Goal: Task Accomplishment & Management: Complete application form

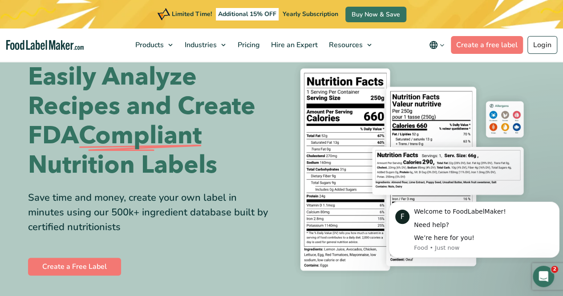
scroll to position [29, 0]
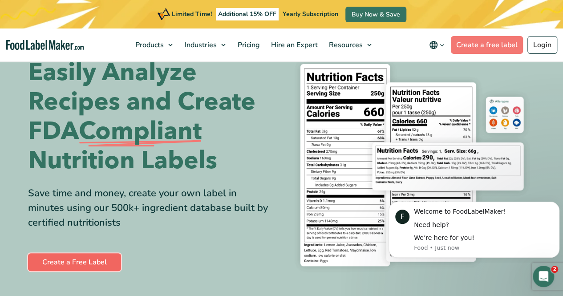
click at [79, 266] on link "Create a Free Label" at bounding box center [74, 262] width 93 height 18
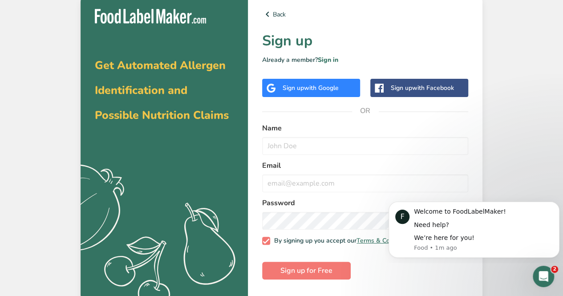
click at [354, 135] on div "Name" at bounding box center [365, 139] width 206 height 32
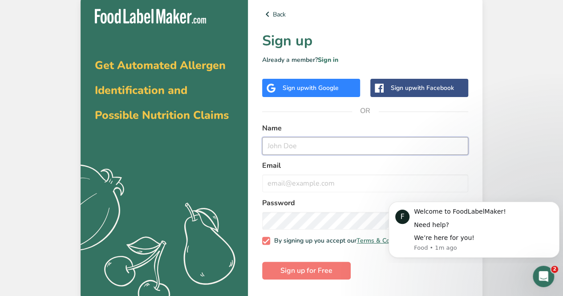
click at [341, 142] on input "text" at bounding box center [365, 146] width 206 height 18
type input "ugg0005@ms.brentwood.vic.edu.au"
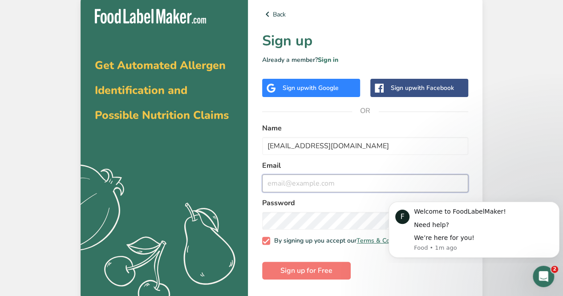
click at [306, 188] on input "email" at bounding box center [365, 183] width 206 height 18
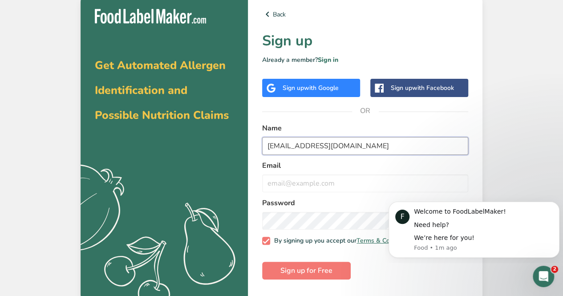
click at [272, 148] on input "ugg0005@ms.brentwood.vic.edu.au" at bounding box center [365, 146] width 206 height 18
type input "s"
type input "ni ki"
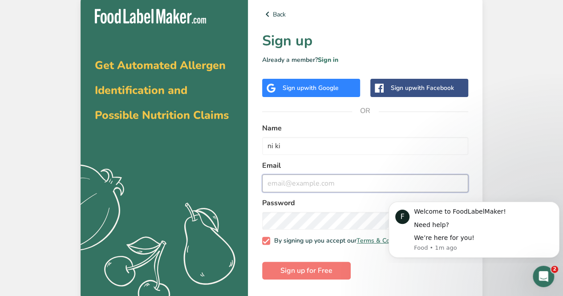
click at [290, 184] on input "email" at bounding box center [365, 183] width 206 height 18
paste input "ugg0005@ms.brentwood.vic.edu.au"
type input "ugg0005@ms.brentwood.vic.edu.au"
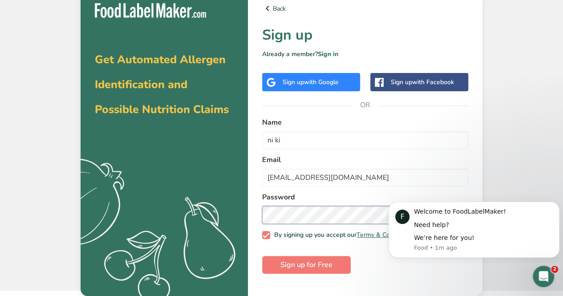
scroll to position [5, 0]
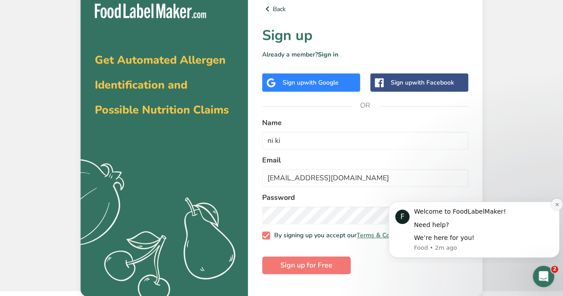
click at [554, 206] on icon "Dismiss notification" at bounding box center [556, 204] width 5 height 5
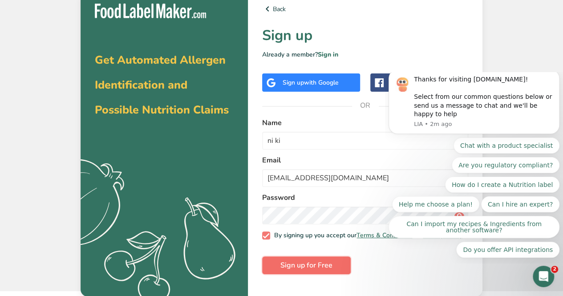
click at [315, 268] on span "Sign up for Free" at bounding box center [306, 265] width 52 height 11
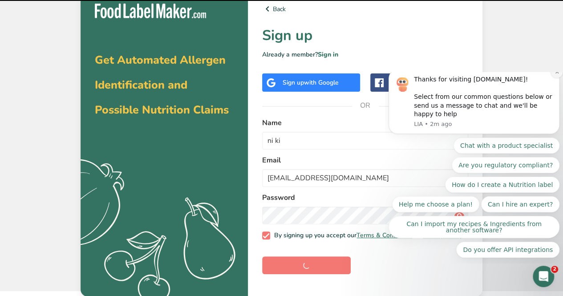
click at [556, 78] on button "Dismiss notification" at bounding box center [557, 72] width 12 height 12
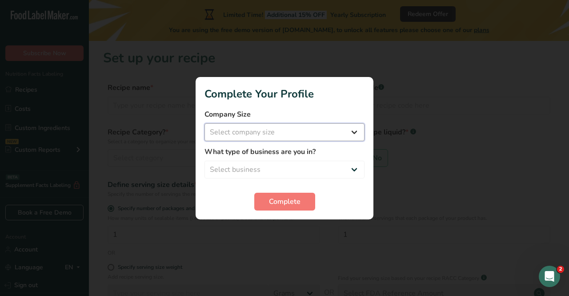
click at [318, 130] on select "Select company size Fewer than 10 Employees 10 to 50 Employees 51 to 500 Employ…" at bounding box center [285, 132] width 160 height 18
select select "1"
click at [205, 123] on select "Select company size Fewer than 10 Employees 10 to 50 Employees 51 to 500 Employ…" at bounding box center [285, 132] width 160 height 18
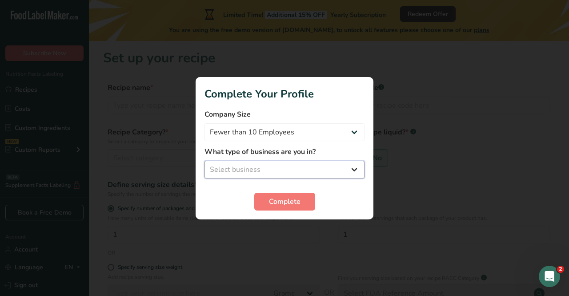
click at [279, 171] on select "Select business Packaged Food Manufacturer Restaurant & Cafe Bakery Meal Plans …" at bounding box center [285, 170] width 160 height 18
click at [275, 176] on select "Select business Packaged Food Manufacturer Restaurant & Cafe Bakery Meal Plans …" at bounding box center [285, 170] width 160 height 18
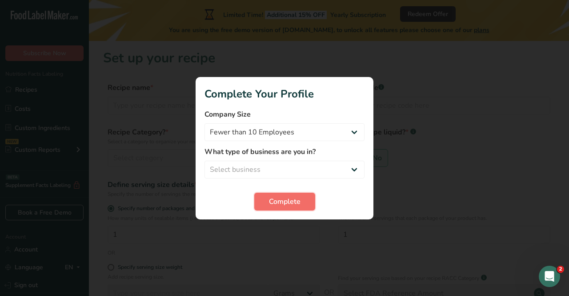
click at [278, 197] on span "Complete" at bounding box center [285, 201] width 32 height 11
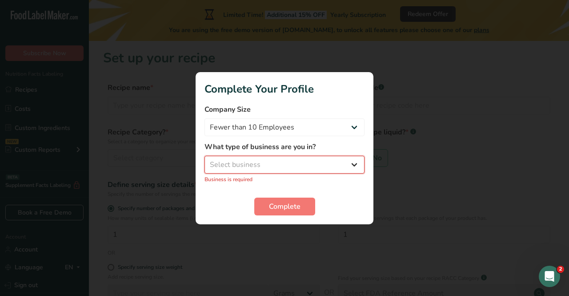
click at [252, 164] on select "Select business Packaged Food Manufacturer Restaurant & Cafe Bakery Meal Plans …" at bounding box center [285, 165] width 160 height 18
click at [205, 160] on select "Select business Packaged Food Manufacturer Restaurant & Cafe Bakery Meal Plans …" at bounding box center [285, 165] width 160 height 18
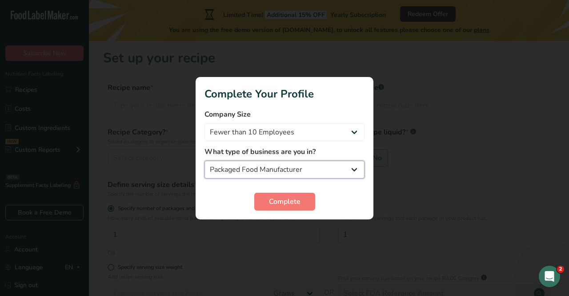
click at [250, 164] on select "Packaged Food Manufacturer Restaurant & Cafe Bakery Meal Plans & Catering Compa…" at bounding box center [285, 170] width 160 height 18
select select "8"
click at [205, 161] on select "Packaged Food Manufacturer Restaurant & Cafe Bakery Meal Plans & Catering Compa…" at bounding box center [285, 170] width 160 height 18
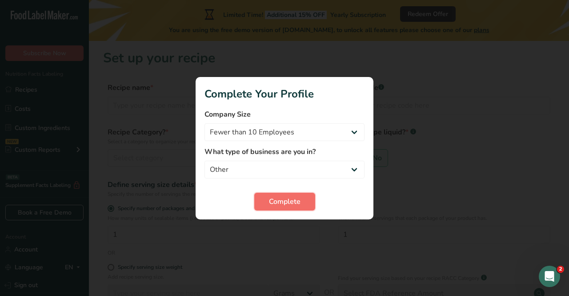
click at [268, 193] on button "Complete" at bounding box center [284, 202] width 61 height 18
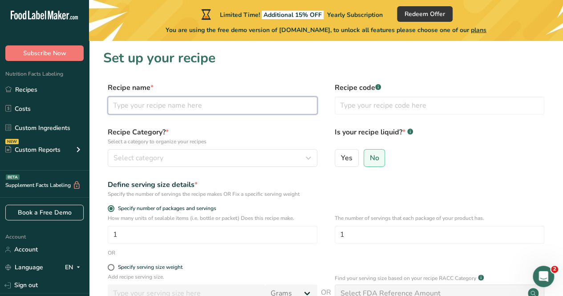
click at [215, 111] on input "text" at bounding box center [213, 106] width 210 height 18
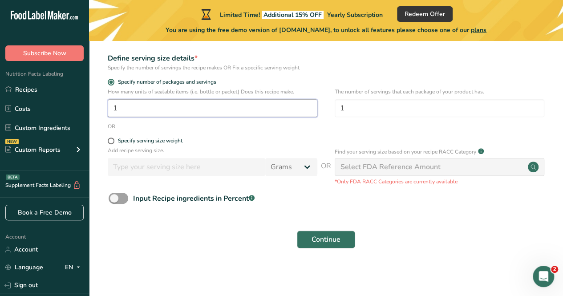
click at [205, 105] on input "1" at bounding box center [213, 108] width 210 height 18
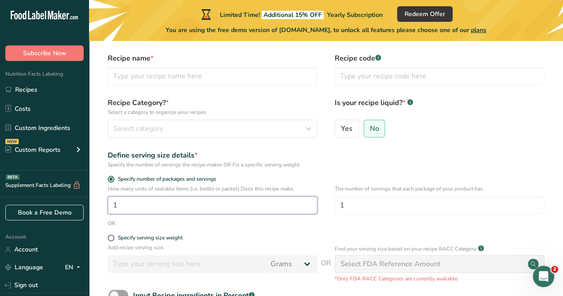
scroll to position [28, 0]
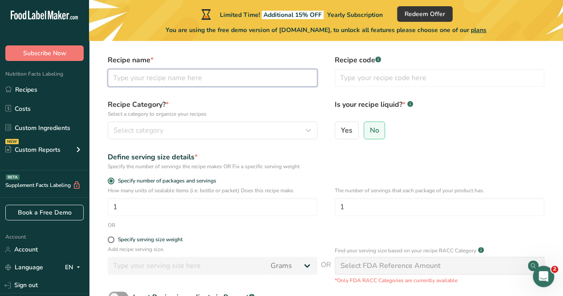
click at [185, 76] on input "text" at bounding box center [213, 78] width 210 height 18
paste input "Choc Bliss Protein Bar"
type input "Choc Bliss Protein Bar"
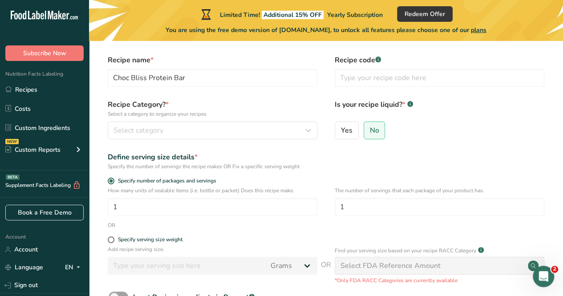
click at [217, 102] on label "Recipe Category? * Select a category to organize your recipes" at bounding box center [213, 108] width 210 height 19
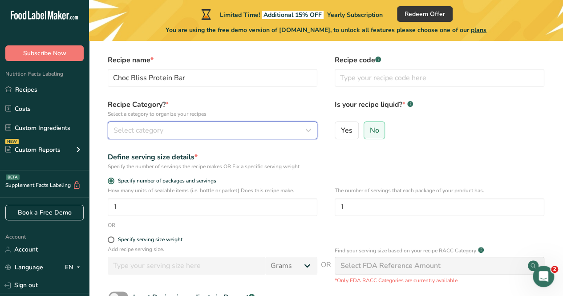
click at [206, 123] on button "Select category" at bounding box center [213, 130] width 210 height 18
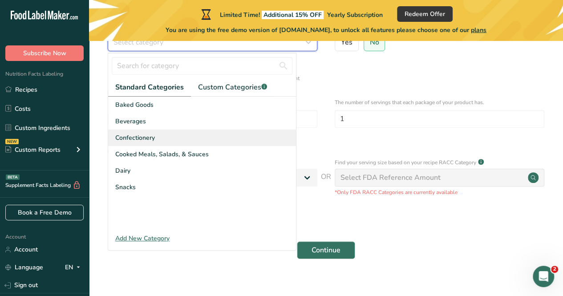
scroll to position [117, 0]
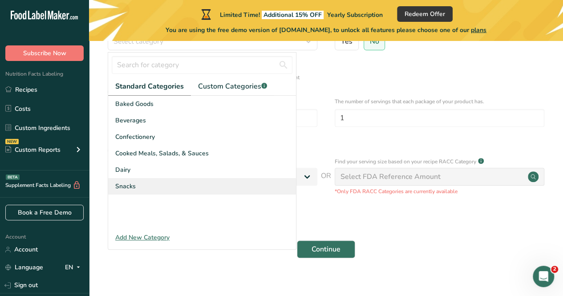
click at [215, 184] on div "Snacks" at bounding box center [202, 186] width 188 height 16
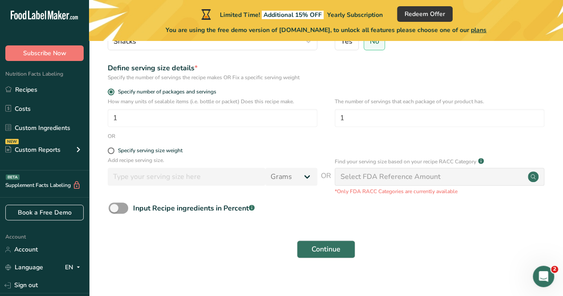
scroll to position [36, 0]
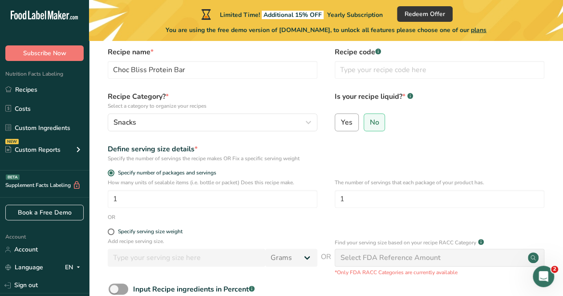
click at [351, 118] on span "Yes" at bounding box center [347, 122] width 12 height 9
click at [341, 119] on input "Yes" at bounding box center [338, 122] width 6 height 6
radio input "true"
radio input "false"
select select "22"
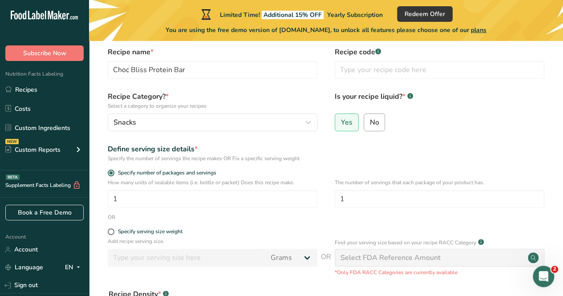
click at [371, 122] on span "No" at bounding box center [374, 122] width 9 height 9
click at [370, 122] on input "No" at bounding box center [367, 122] width 6 height 6
radio input "true"
radio input "false"
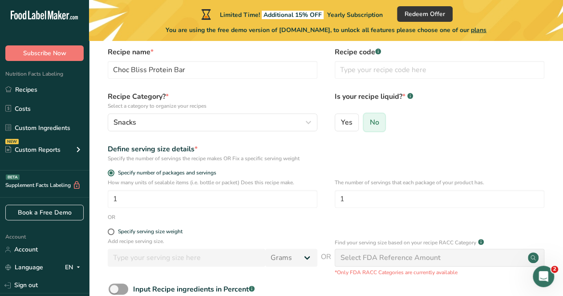
scroll to position [0, 0]
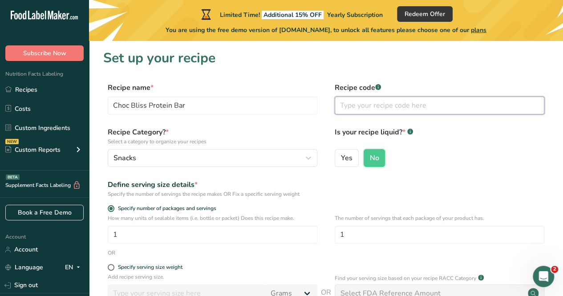
click at [363, 103] on input "text" at bounding box center [440, 106] width 210 height 18
click at [403, 102] on input "text" at bounding box center [440, 106] width 210 height 18
type input "."
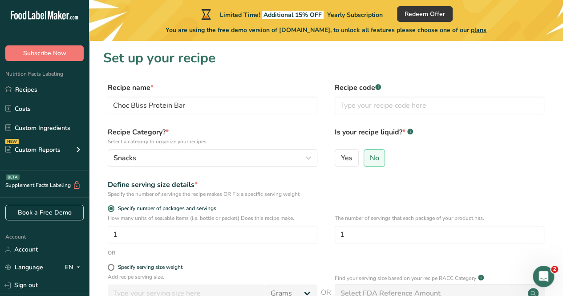
click at [409, 125] on form "Recipe name * Choc Bliss Protein Bar Recipe code .a-a{fill:#347362;}.b-a{fill:#…" at bounding box center [325, 231] width 445 height 298
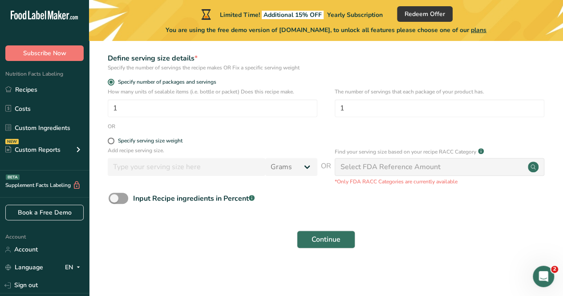
scroll to position [126, 0]
click at [296, 109] on input "1" at bounding box center [213, 108] width 210 height 18
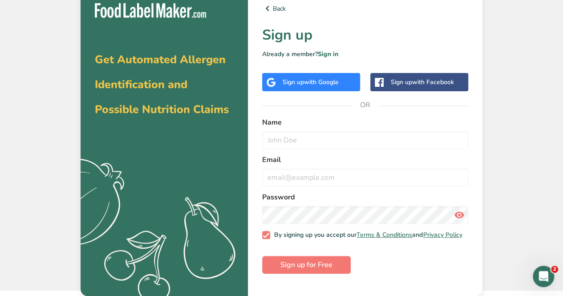
scroll to position [5, 0]
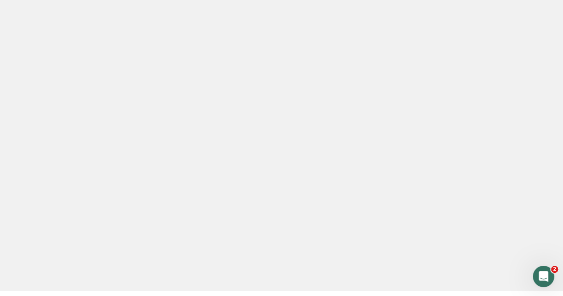
scroll to position [4, 0]
